Goal: Check status: Check status

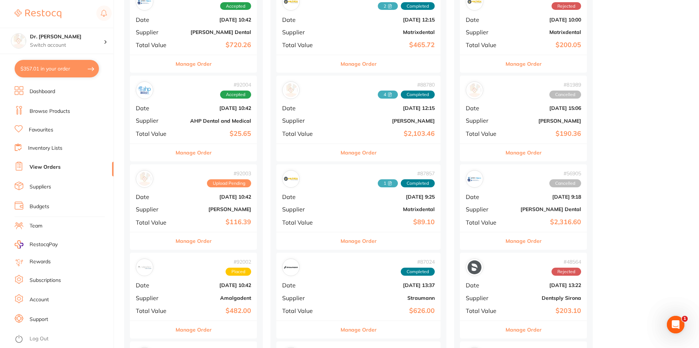
scroll to position [292, 0]
click at [32, 204] on link "Budgets" at bounding box center [40, 206] width 20 height 7
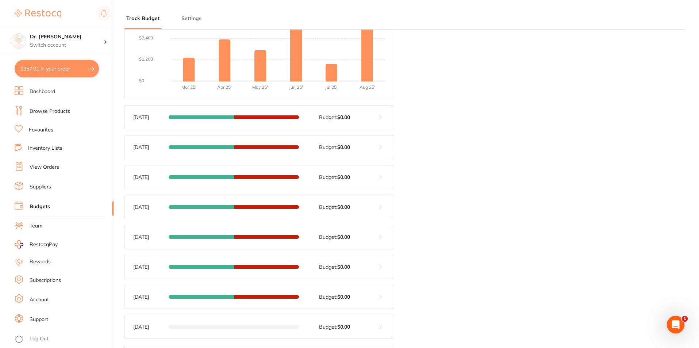
scroll to position [255, 0]
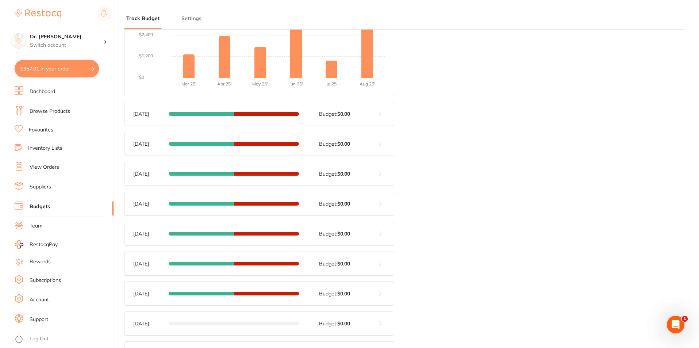
click at [381, 113] on button at bounding box center [380, 113] width 27 height 23
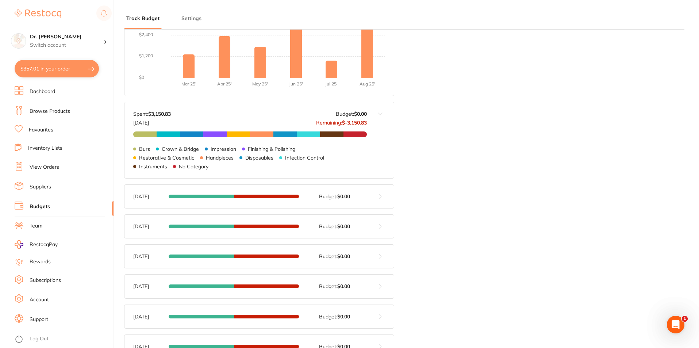
click at [185, 20] on button "Settings" at bounding box center [191, 18] width 24 height 7
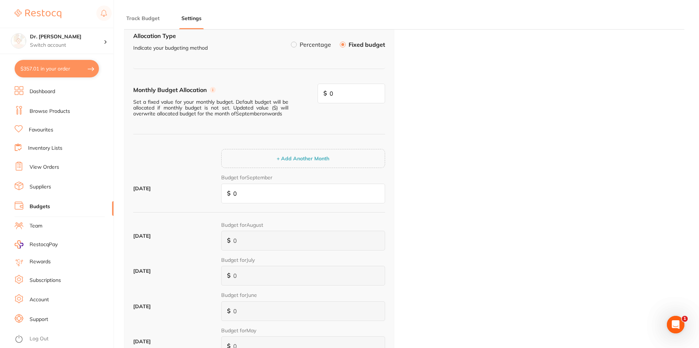
scroll to position [0, 0]
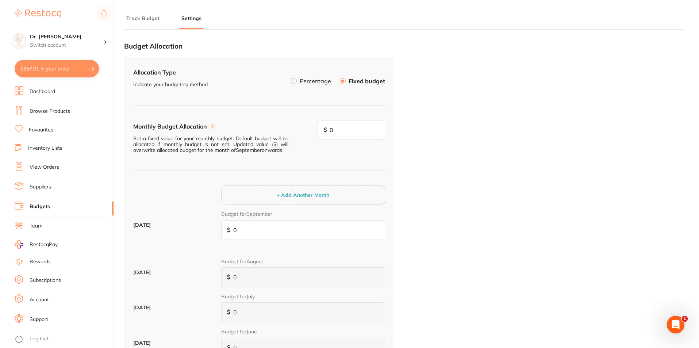
click at [50, 205] on li "Budgets" at bounding box center [64, 206] width 99 height 11
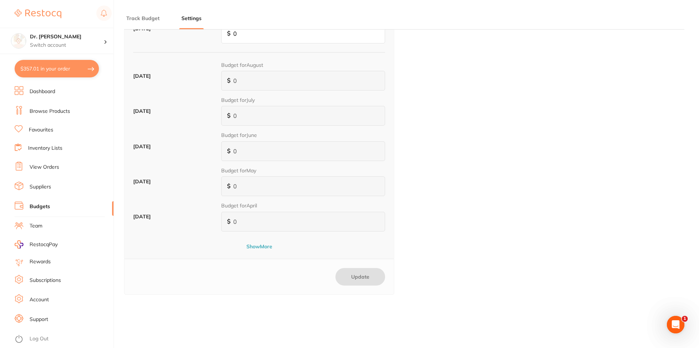
scroll to position [292, 0]
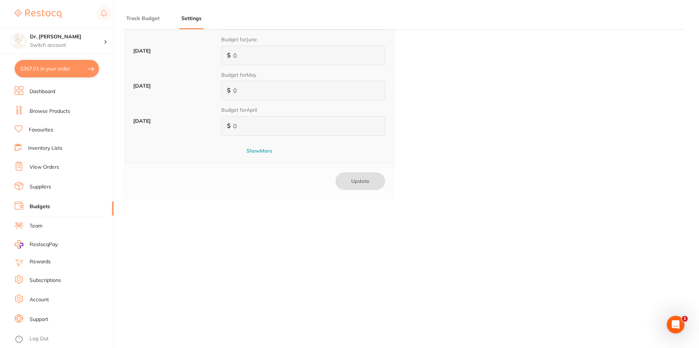
click at [43, 207] on link "Budgets" at bounding box center [40, 206] width 20 height 7
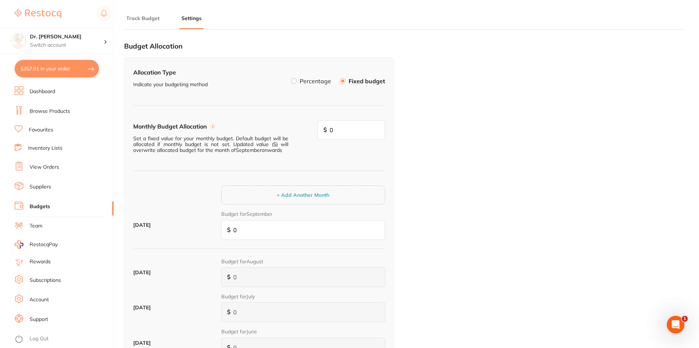
click at [41, 187] on link "Suppliers" at bounding box center [41, 186] width 22 height 7
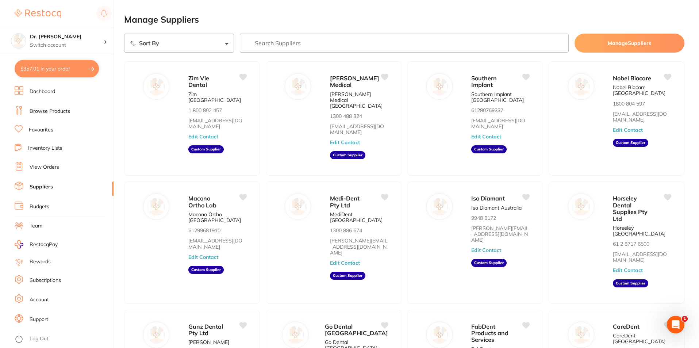
click at [49, 171] on link "View Orders" at bounding box center [45, 166] width 30 height 7
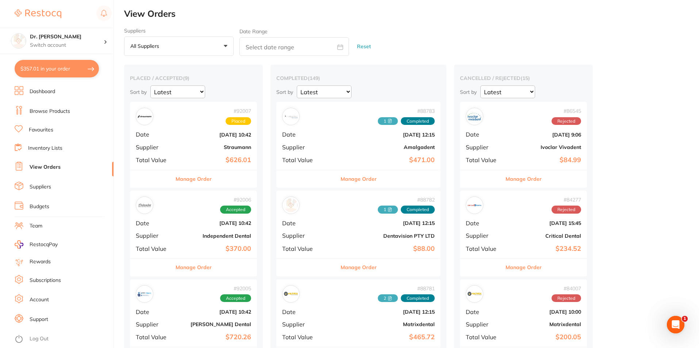
click at [171, 146] on span "Supplier" at bounding box center [154, 147] width 36 height 7
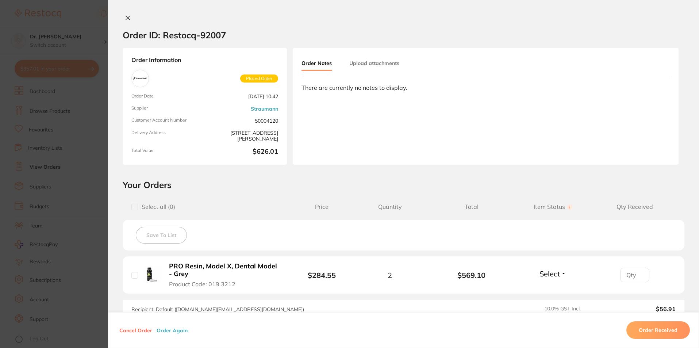
click at [88, 171] on section "Order ID: Restocq- 92007 Order Information Placed Order Order Date [DATE] 10:42…" at bounding box center [349, 174] width 699 height 348
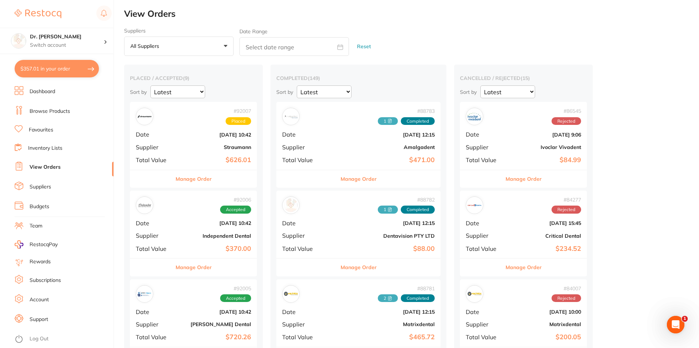
click at [44, 264] on link "Rewards" at bounding box center [40, 261] width 21 height 7
click at [40, 206] on link "Budgets" at bounding box center [40, 206] width 20 height 7
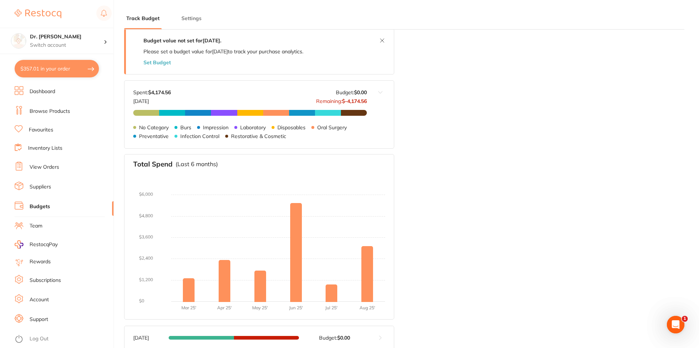
scroll to position [146, 0]
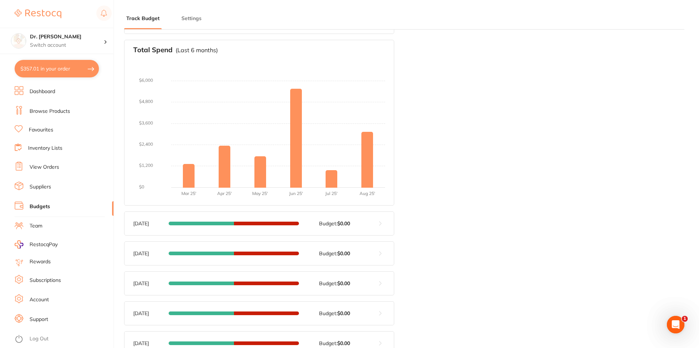
click at [41, 168] on link "View Orders" at bounding box center [45, 166] width 30 height 7
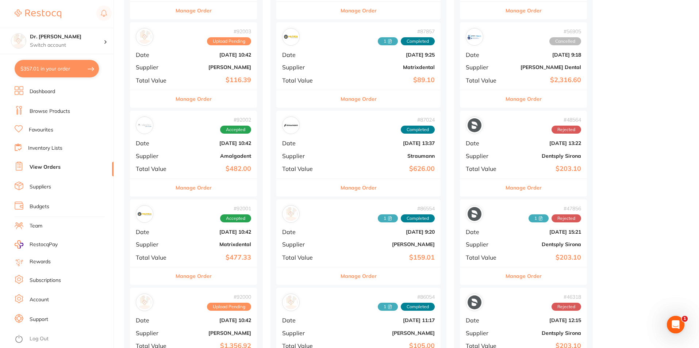
scroll to position [438, 0]
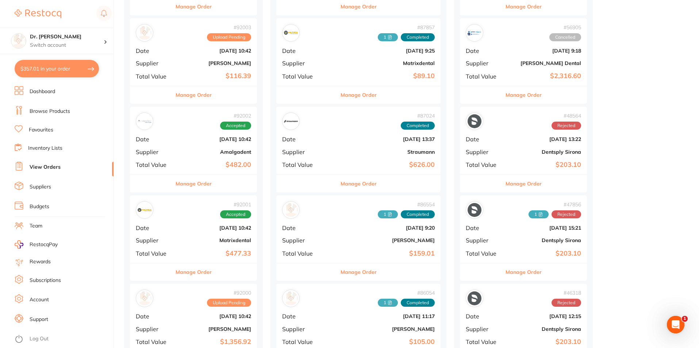
click at [200, 72] on div "# 92003 Upload Pending Date [DATE] 10:42 Supplier [PERSON_NAME] Total Value $11…" at bounding box center [193, 52] width 127 height 68
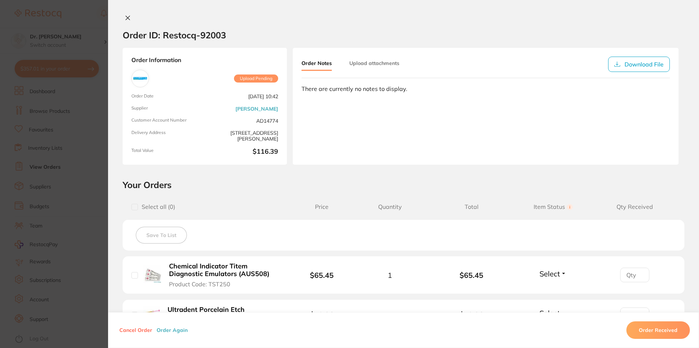
scroll to position [292, 0]
click at [126, 22] on button at bounding box center [128, 19] width 10 height 8
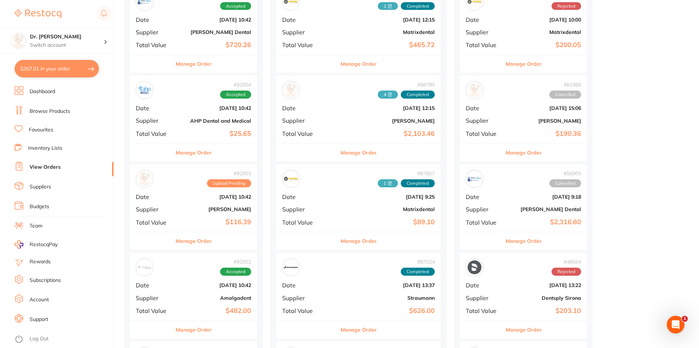
click at [46, 146] on link "Inventory Lists" at bounding box center [45, 147] width 34 height 7
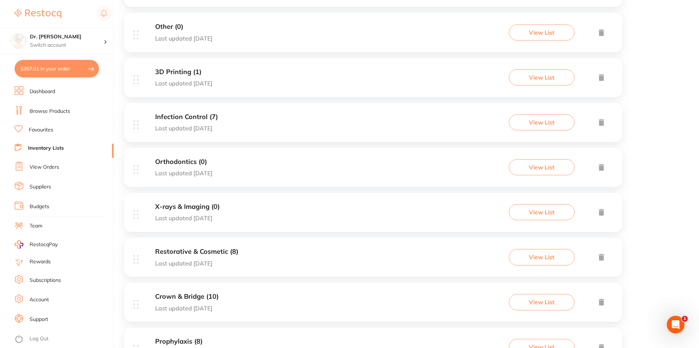
scroll to position [251, 0]
